Goal: Information Seeking & Learning: Learn about a topic

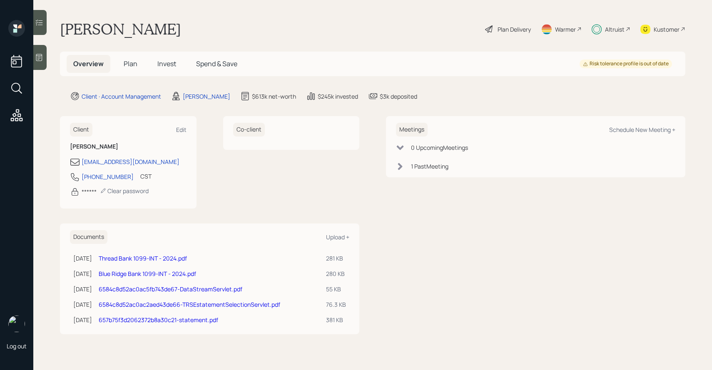
click at [171, 66] on span "Invest" at bounding box center [166, 63] width 19 height 9
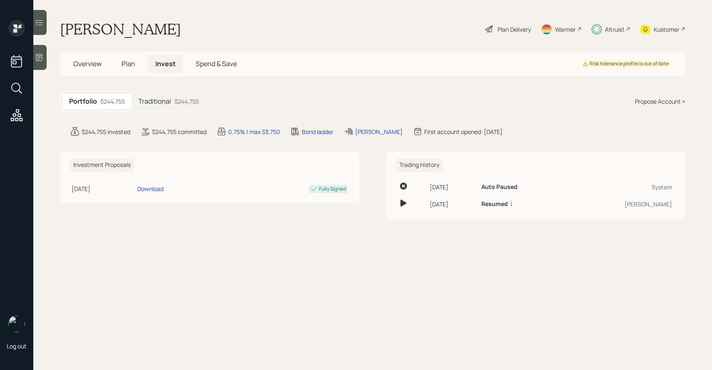
click at [176, 100] on div "$244,755" at bounding box center [187, 101] width 25 height 9
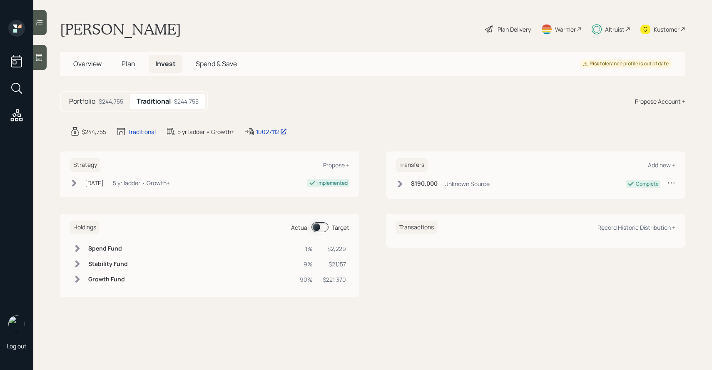
click at [323, 226] on span at bounding box center [320, 227] width 17 height 10
click at [41, 15] on div at bounding box center [39, 22] width 13 height 25
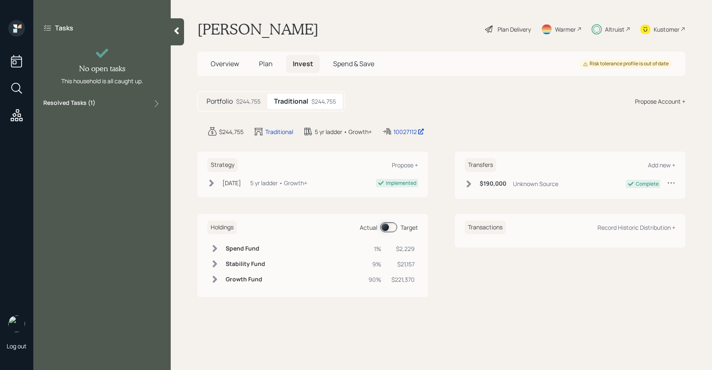
click at [107, 101] on div "Resolved Tasks ( 1 )" at bounding box center [101, 104] width 117 height 10
